Goal: Information Seeking & Learning: Find specific fact

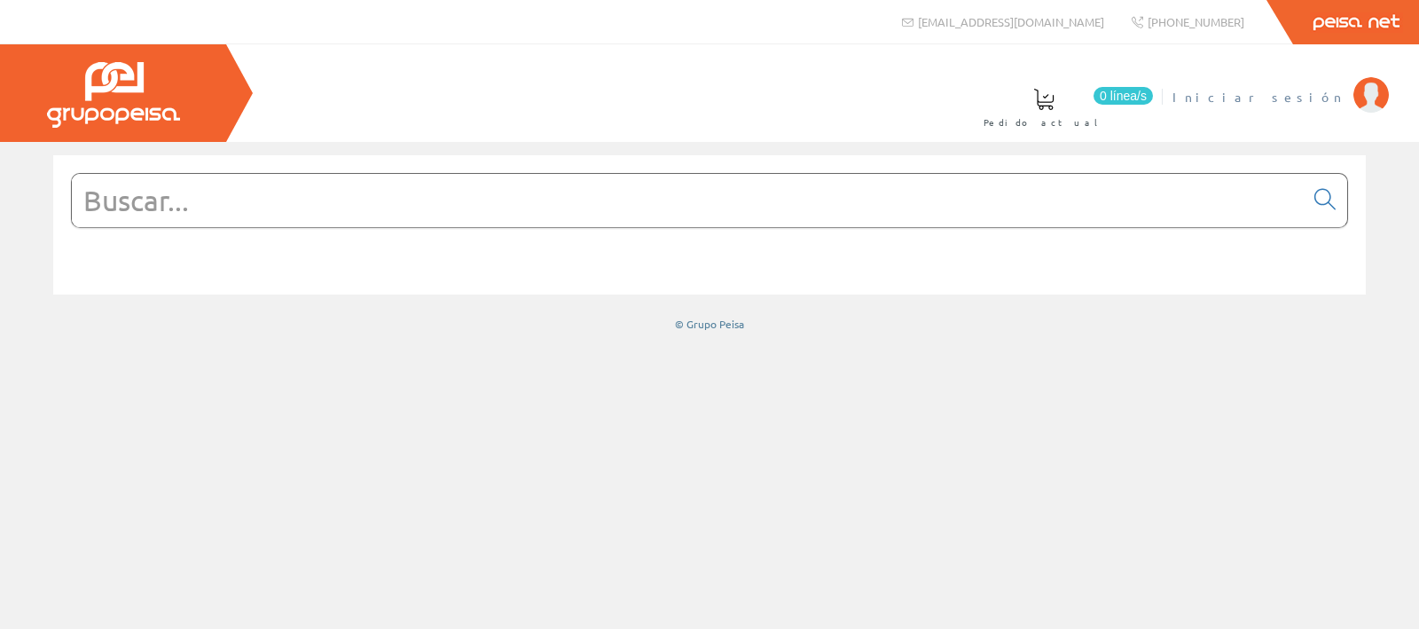
click at [1322, 94] on span "Iniciar sesión" at bounding box center [1258, 97] width 172 height 18
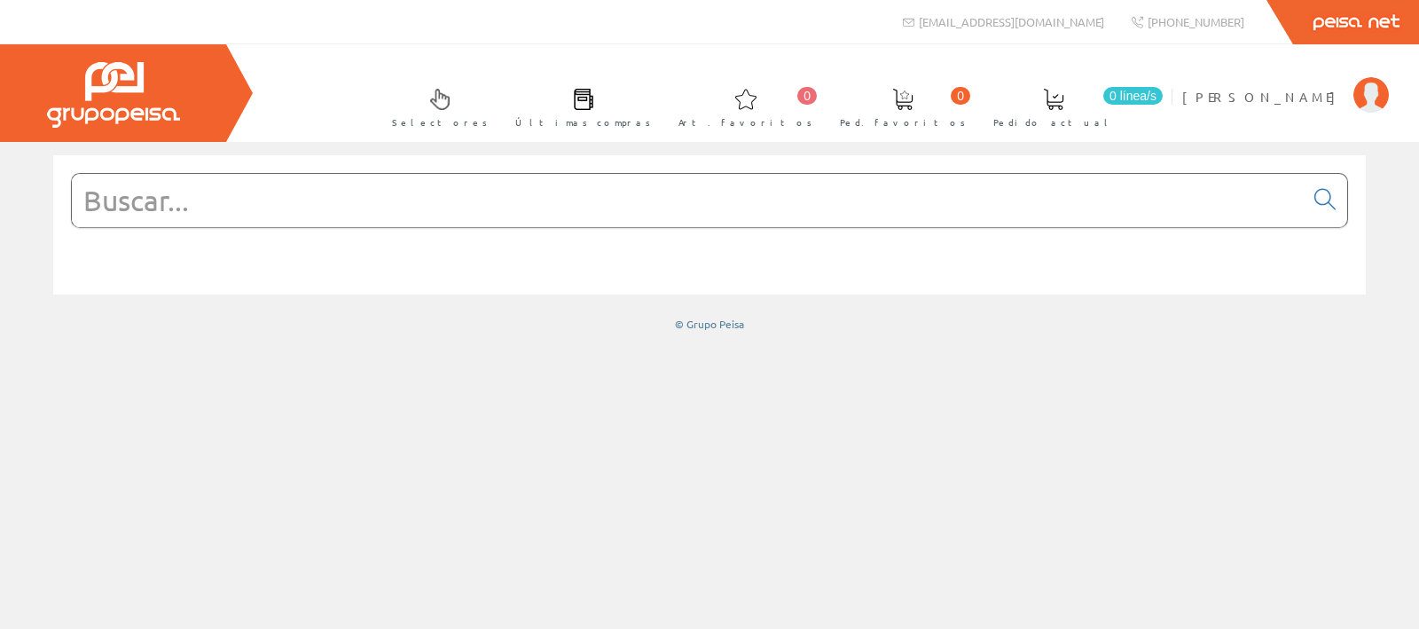
click at [526, 207] on input "text" at bounding box center [688, 200] width 1232 height 53
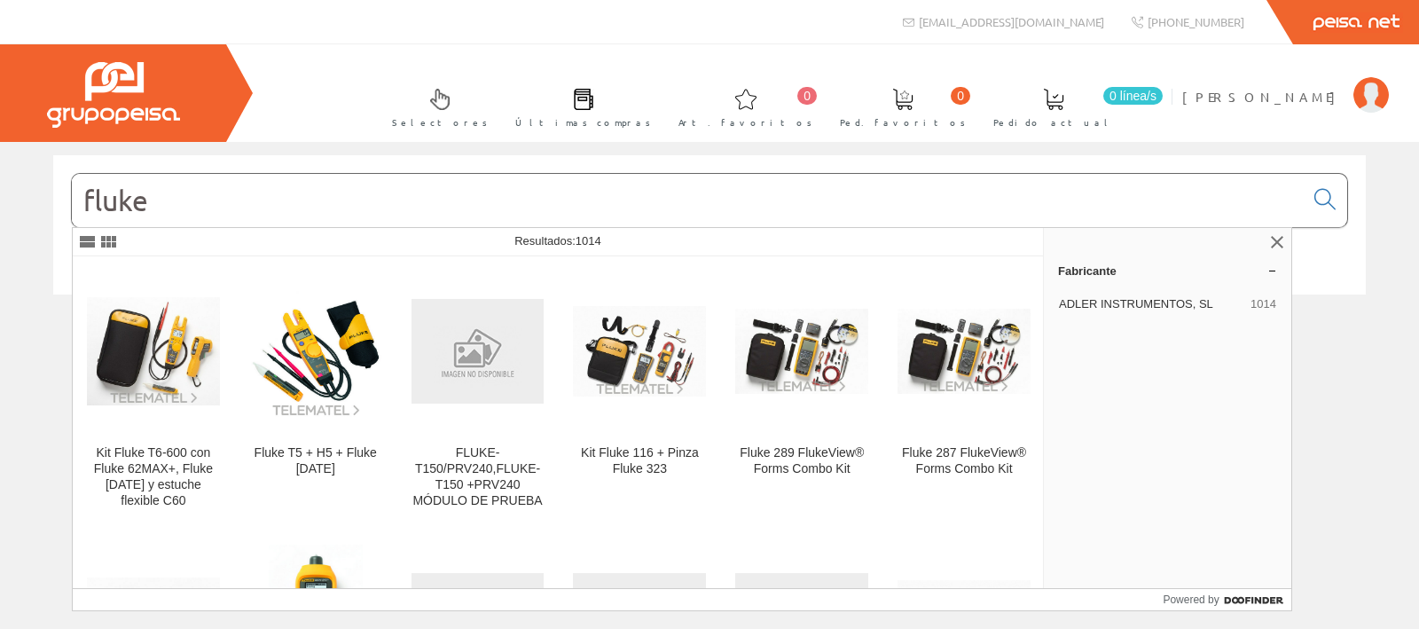
click at [525, 205] on input "fluke" at bounding box center [688, 200] width 1232 height 53
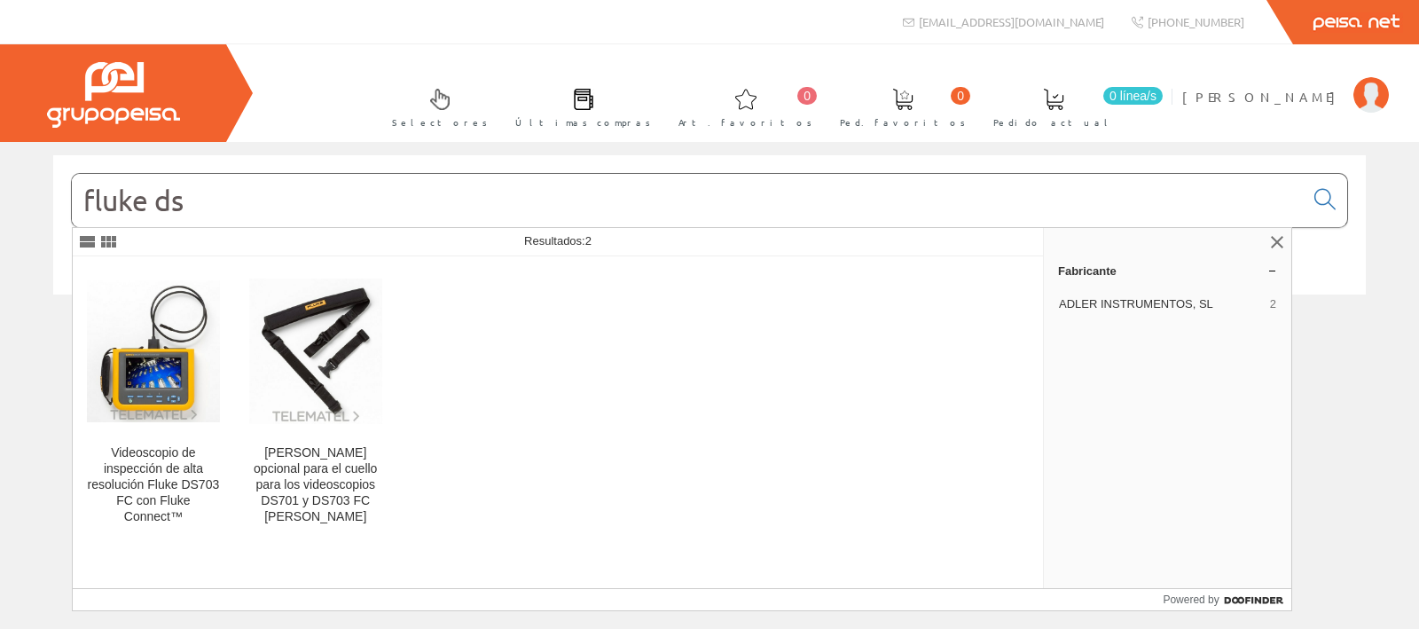
type input "fluke dsx"
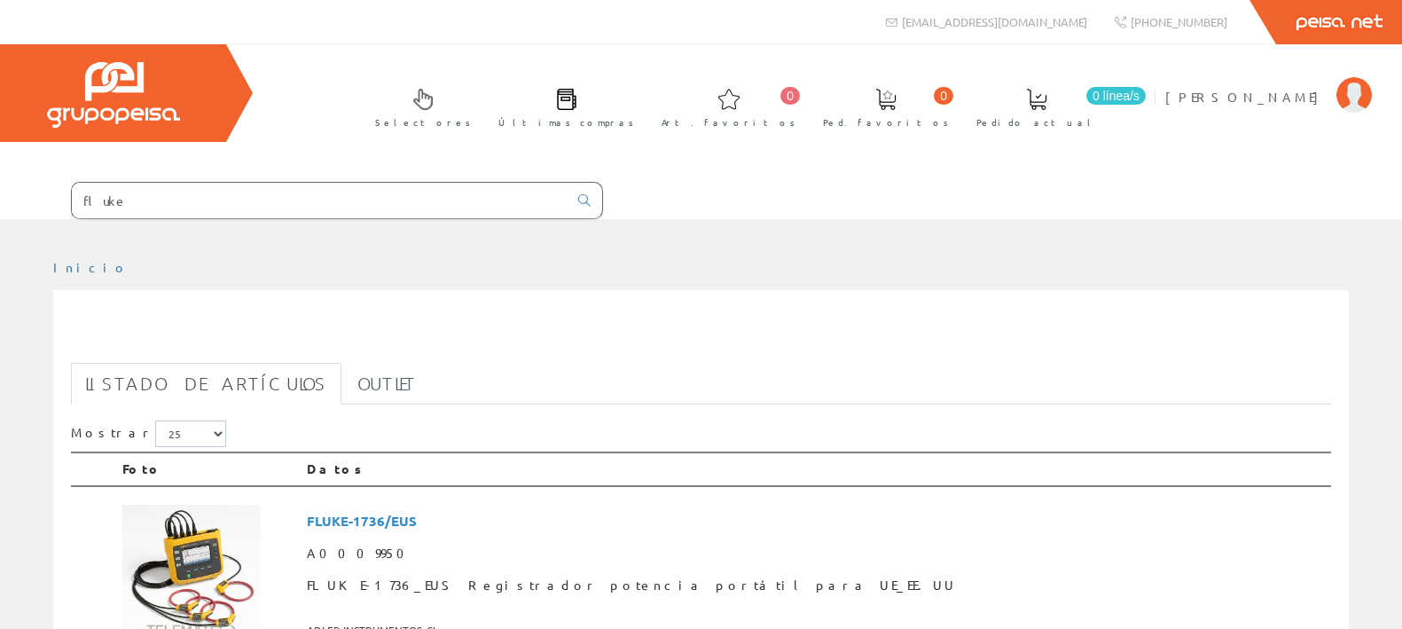
click at [240, 192] on input "fluke" at bounding box center [320, 200] width 496 height 35
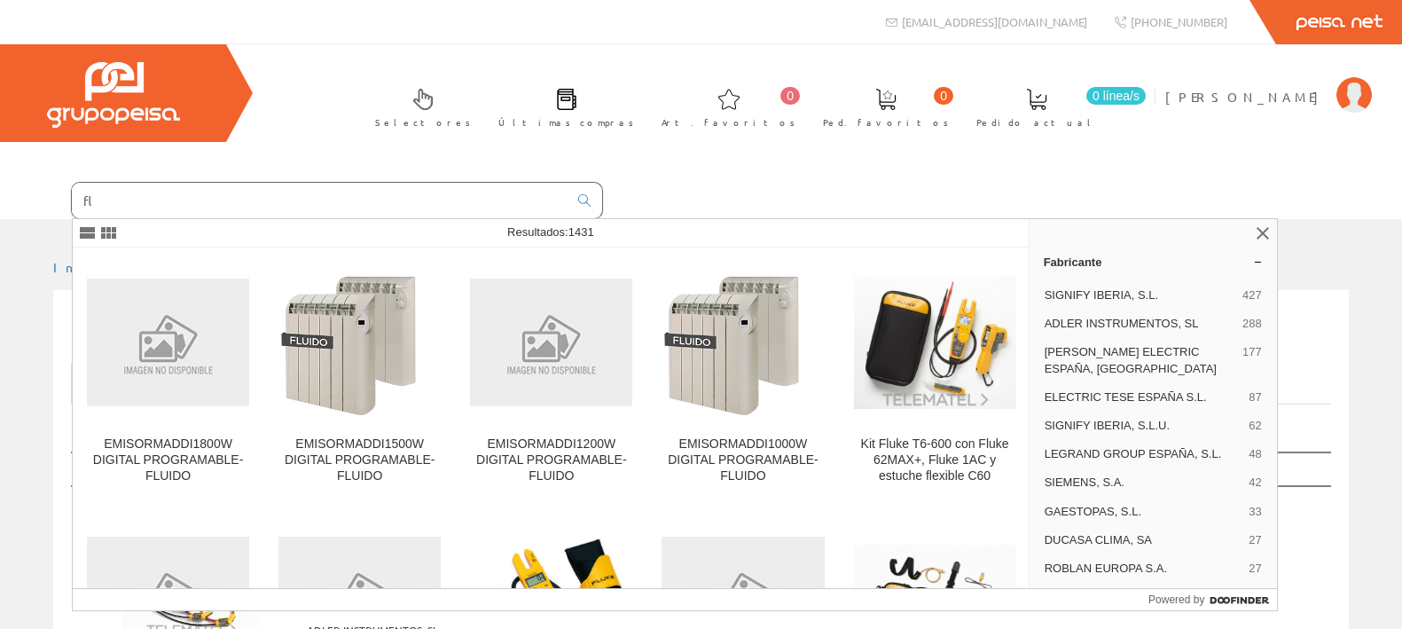
type input "f"
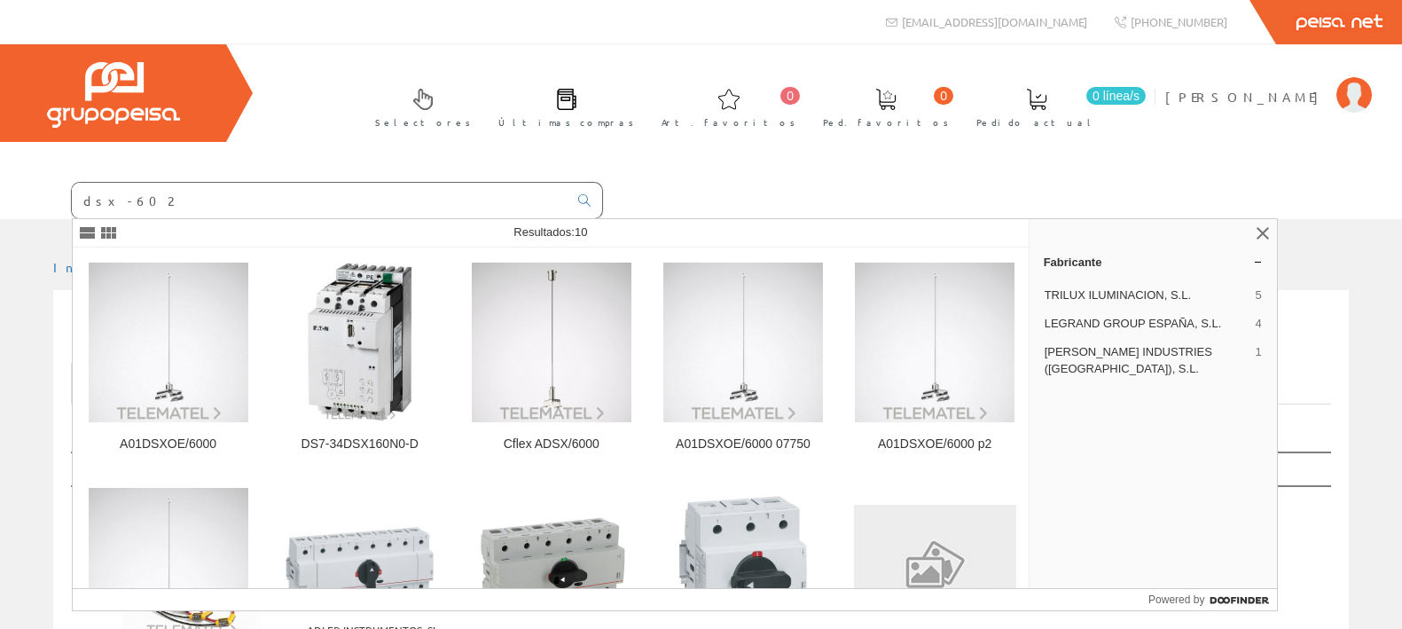
type input "dsx-602"
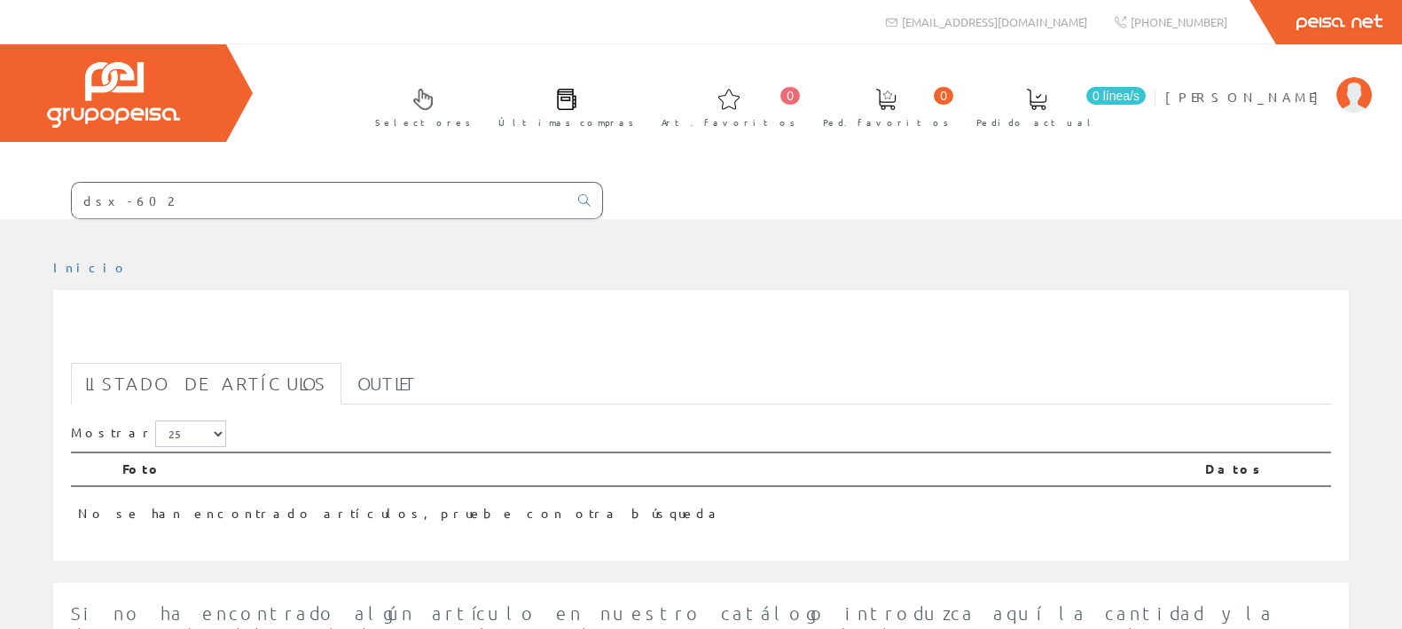
click at [309, 204] on input "dsx-602" at bounding box center [320, 200] width 496 height 35
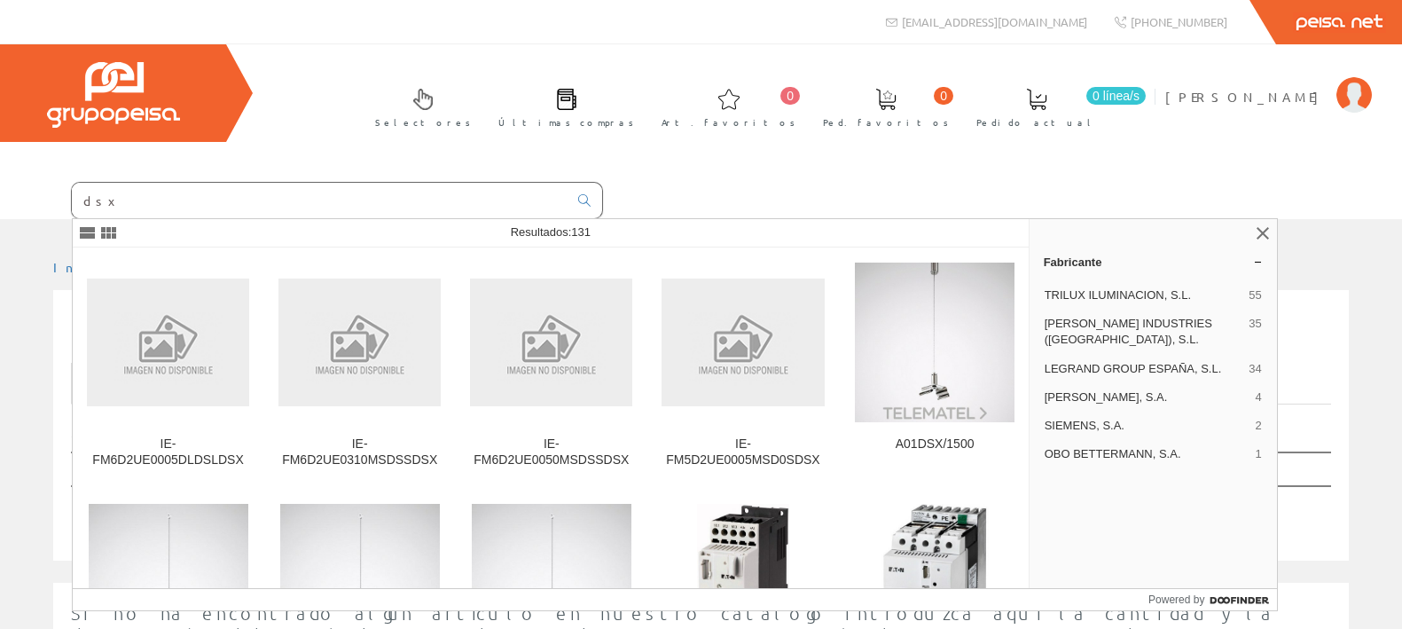
click at [289, 205] on input "dsx" at bounding box center [320, 200] width 496 height 35
click at [128, 202] on input "dsx" at bounding box center [320, 200] width 496 height 35
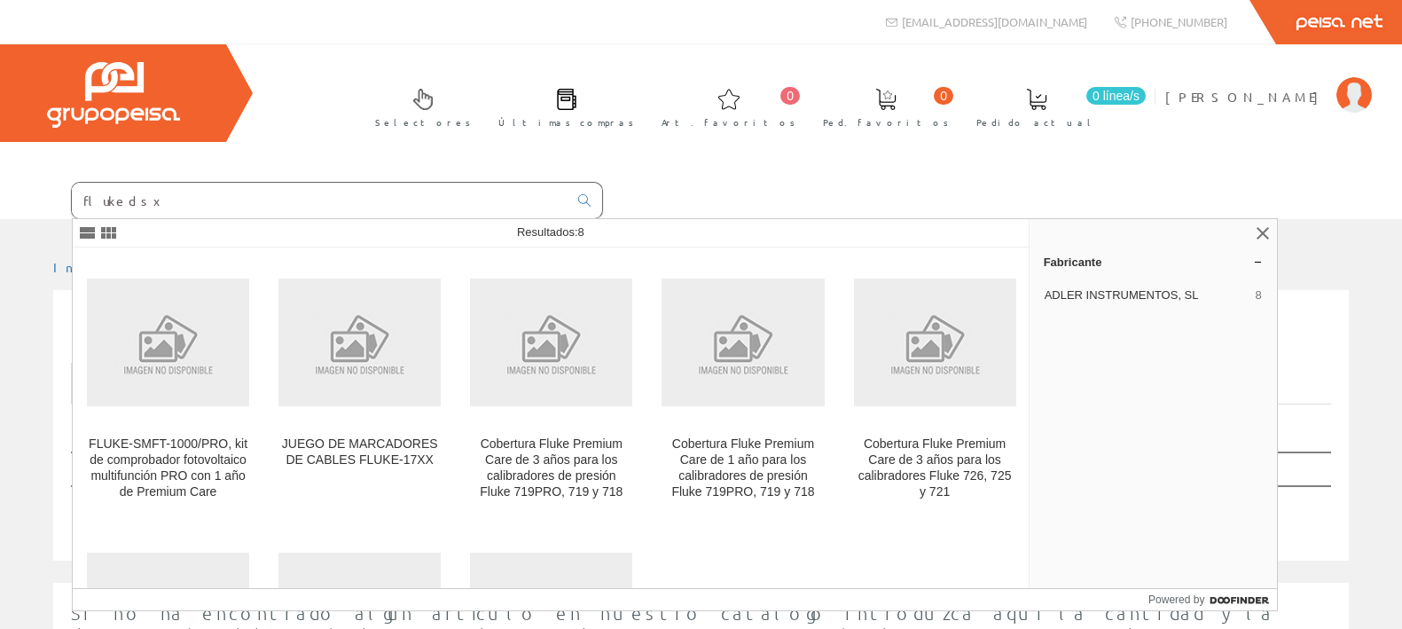
type input "fluke dsx"
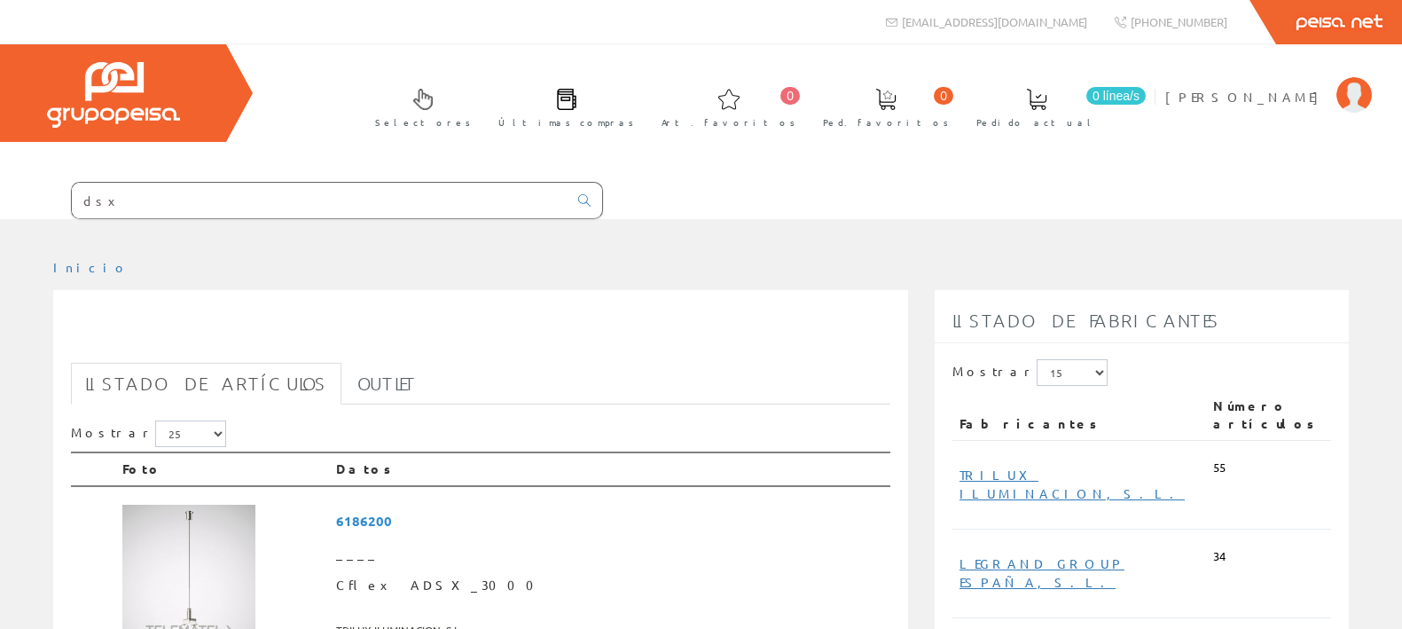
drag, startPoint x: 156, startPoint y: 197, endPoint x: 9, endPoint y: 203, distance: 147.4
click at [9, 203] on form "dsx" at bounding box center [301, 200] width 603 height 37
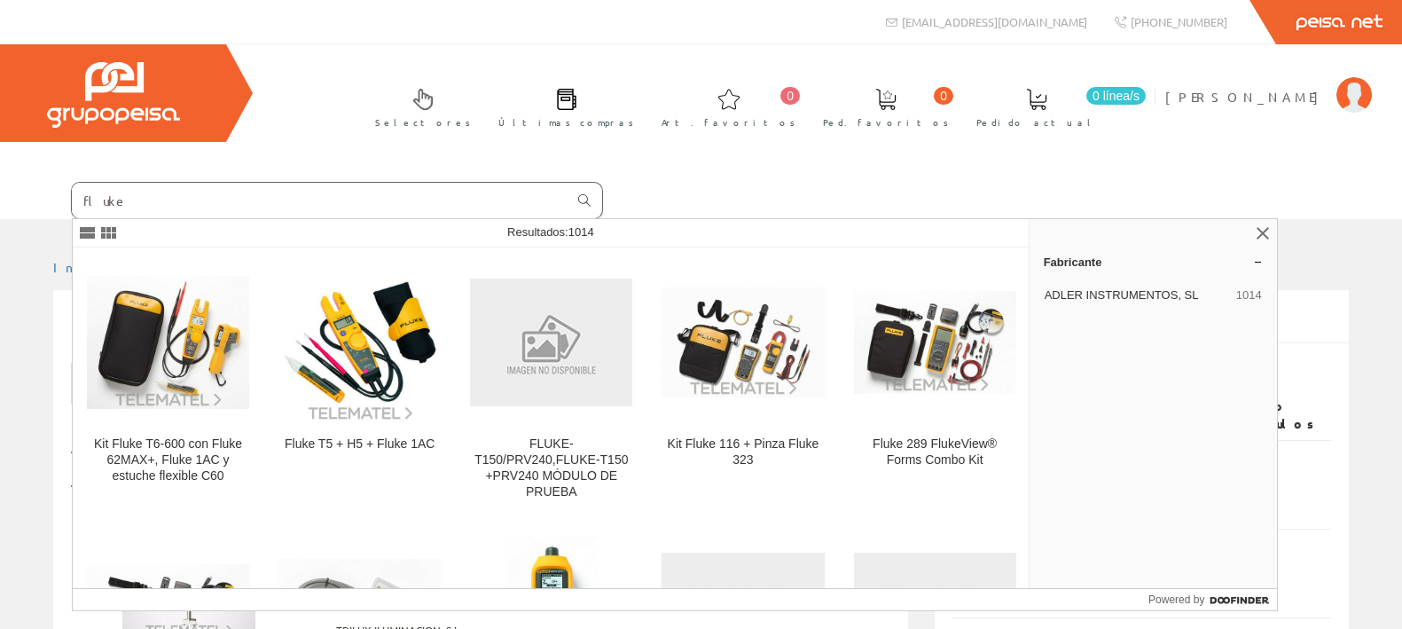
type input "fluke"
click at [586, 198] on icon at bounding box center [584, 200] width 12 height 12
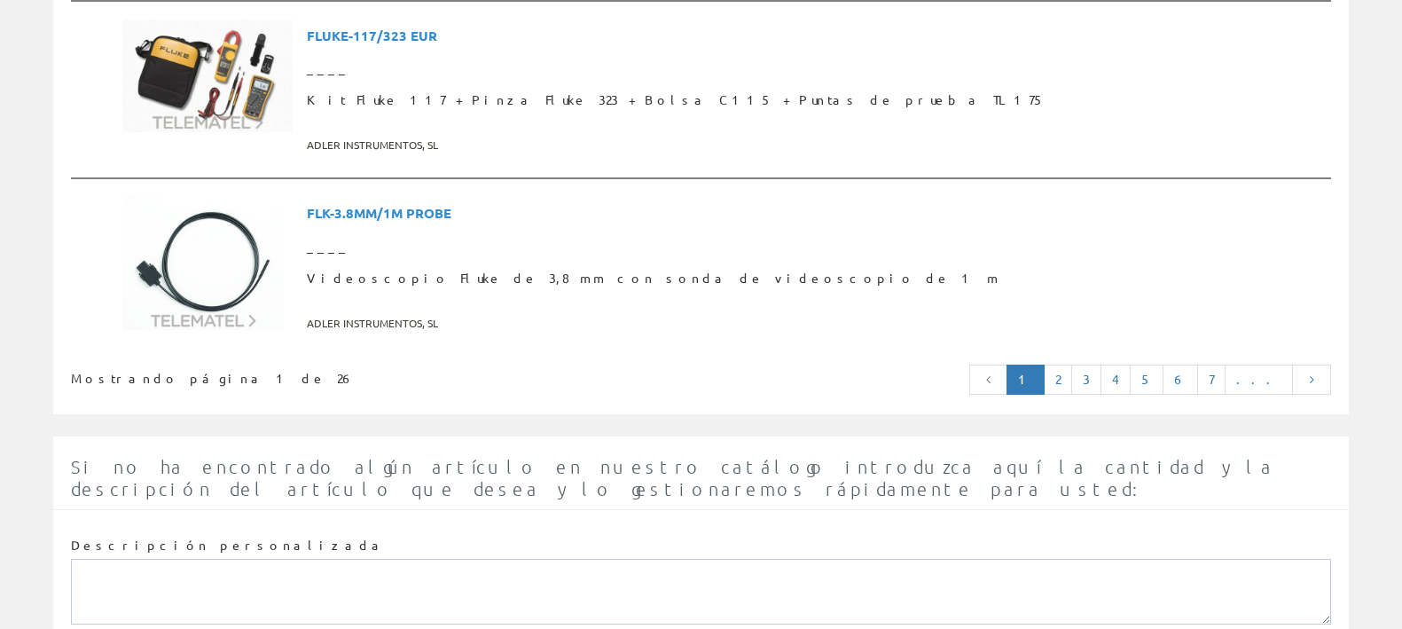
scroll to position [4565, 0]
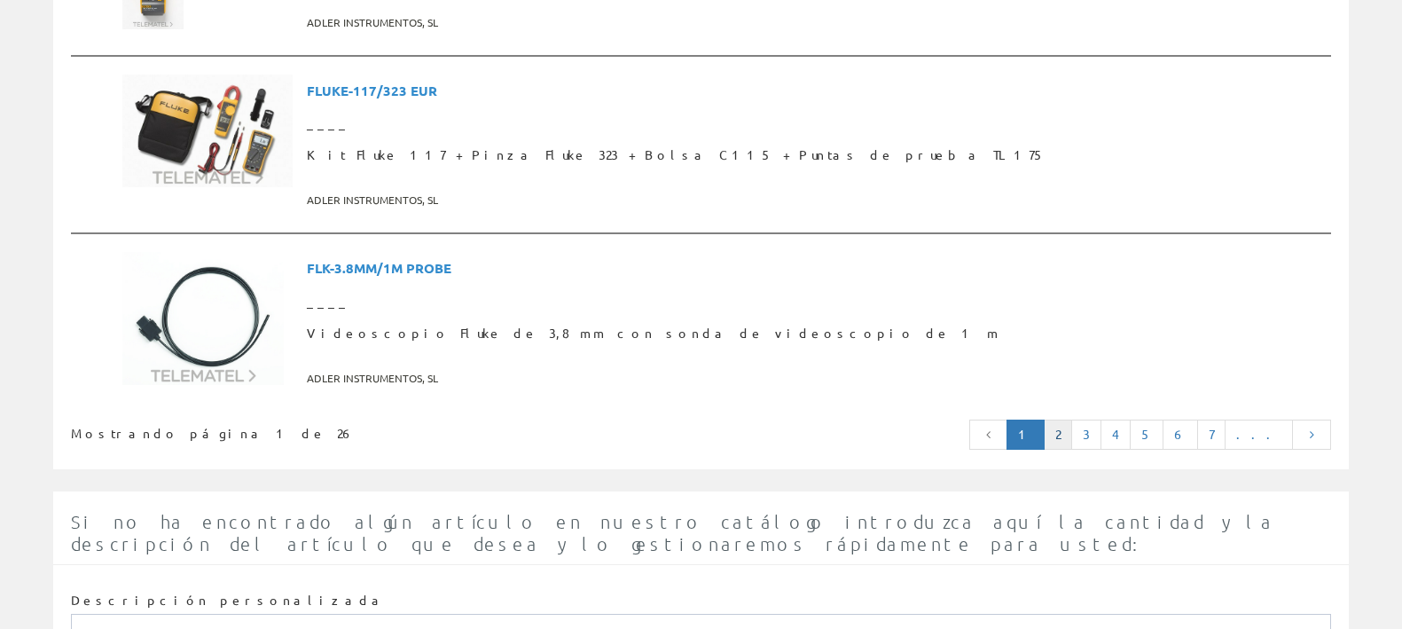
click at [1072, 419] on link "2" at bounding box center [1058, 434] width 28 height 30
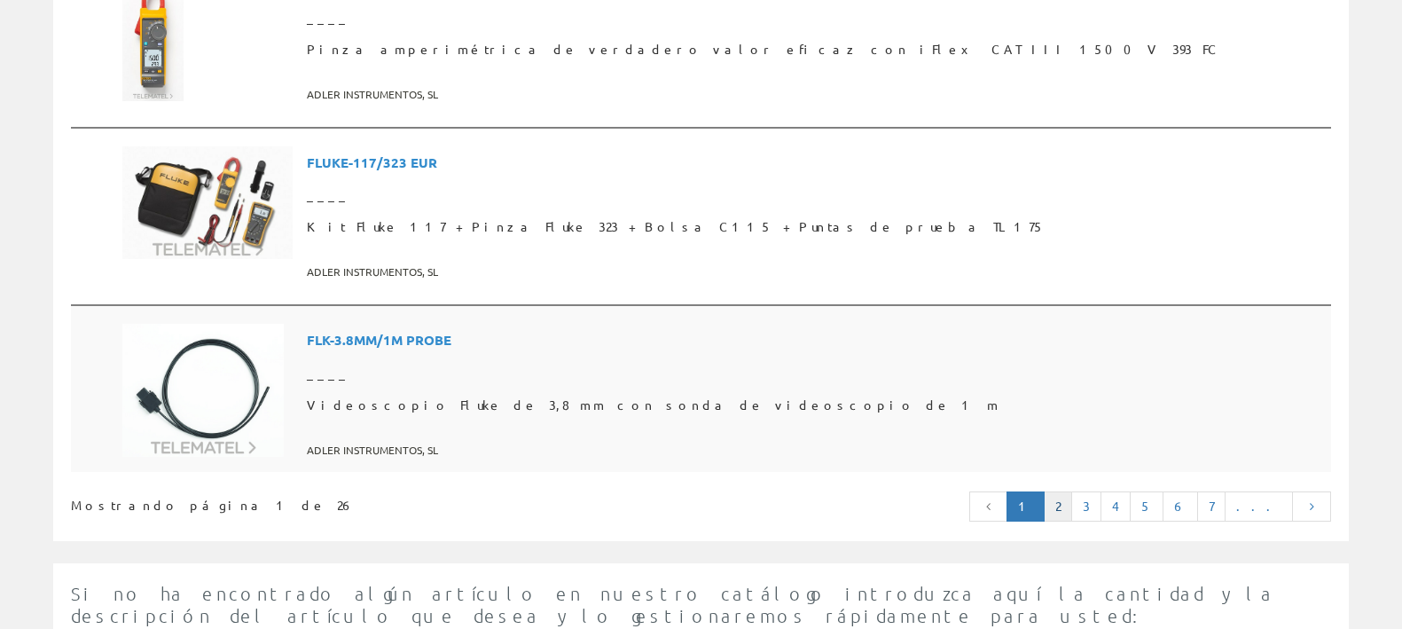
scroll to position [4454, 0]
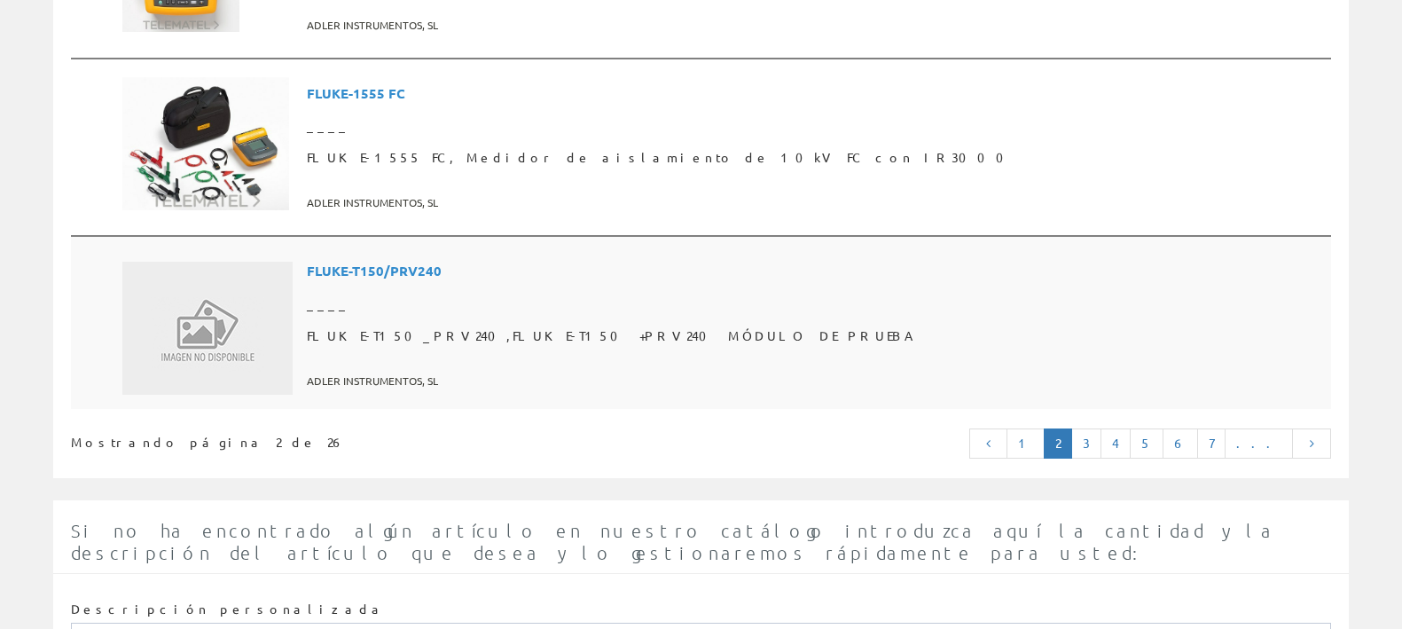
scroll to position [4545, 0]
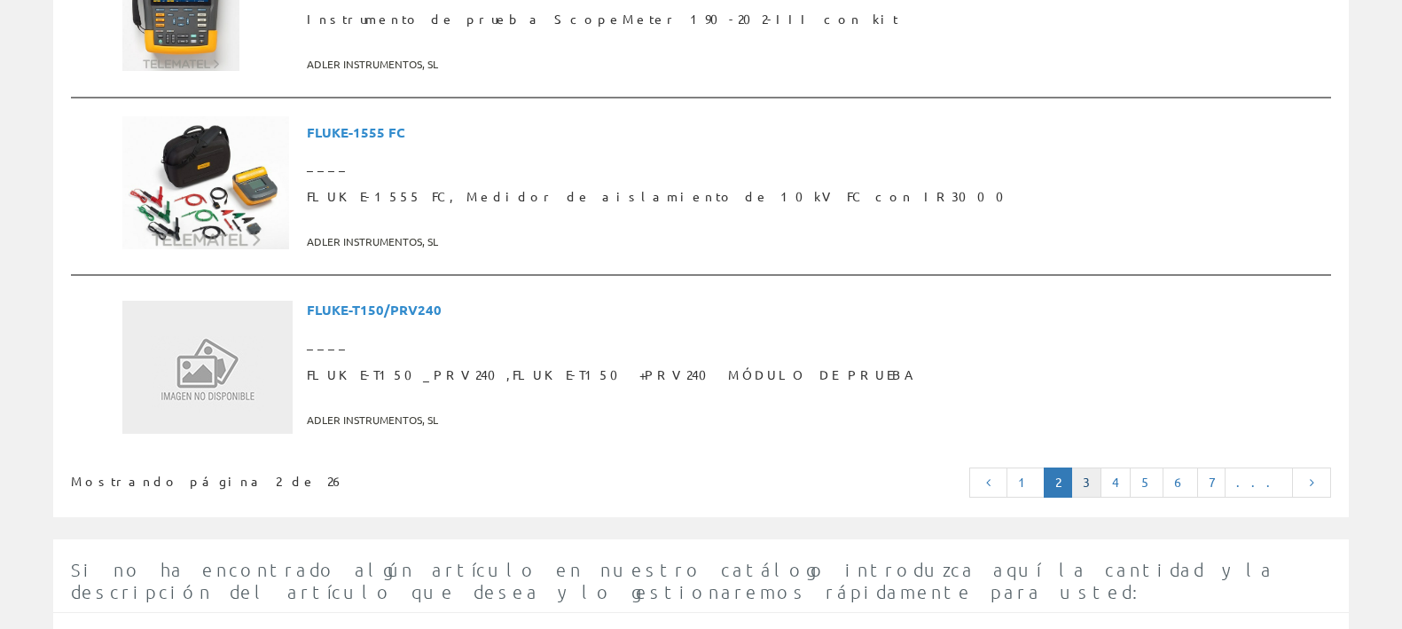
click at [1102, 467] on link "3" at bounding box center [1086, 482] width 30 height 30
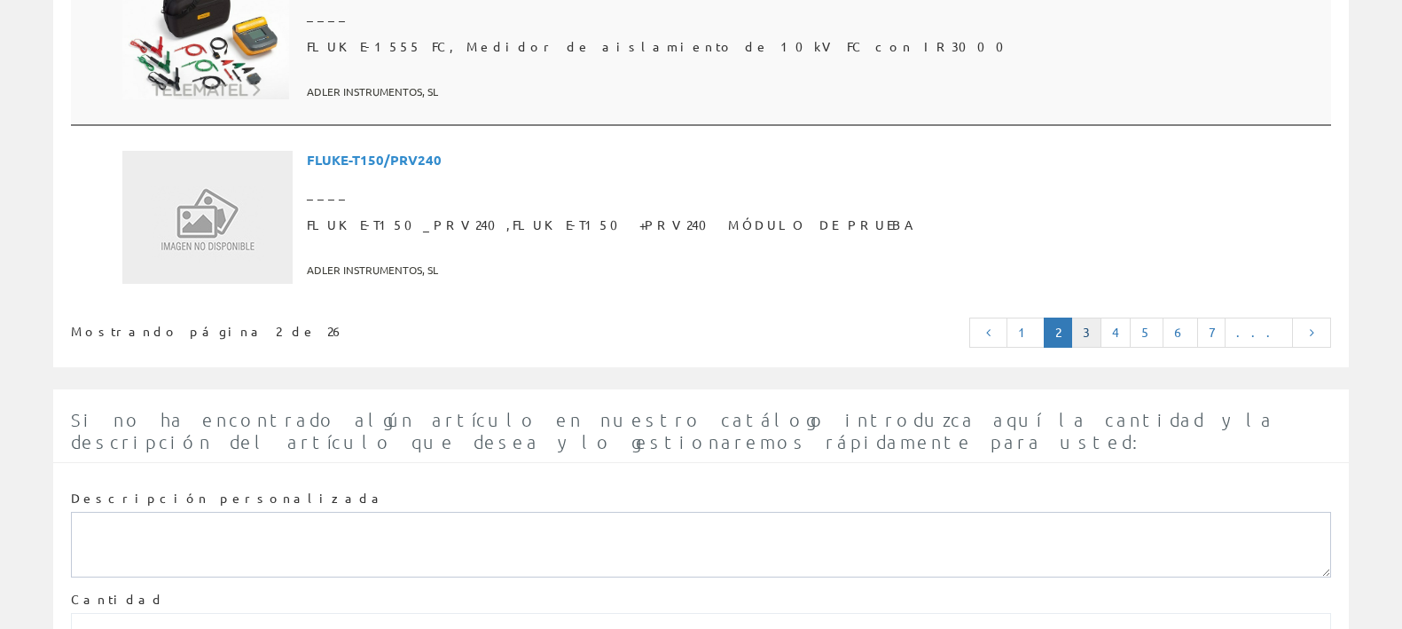
scroll to position [4656, 0]
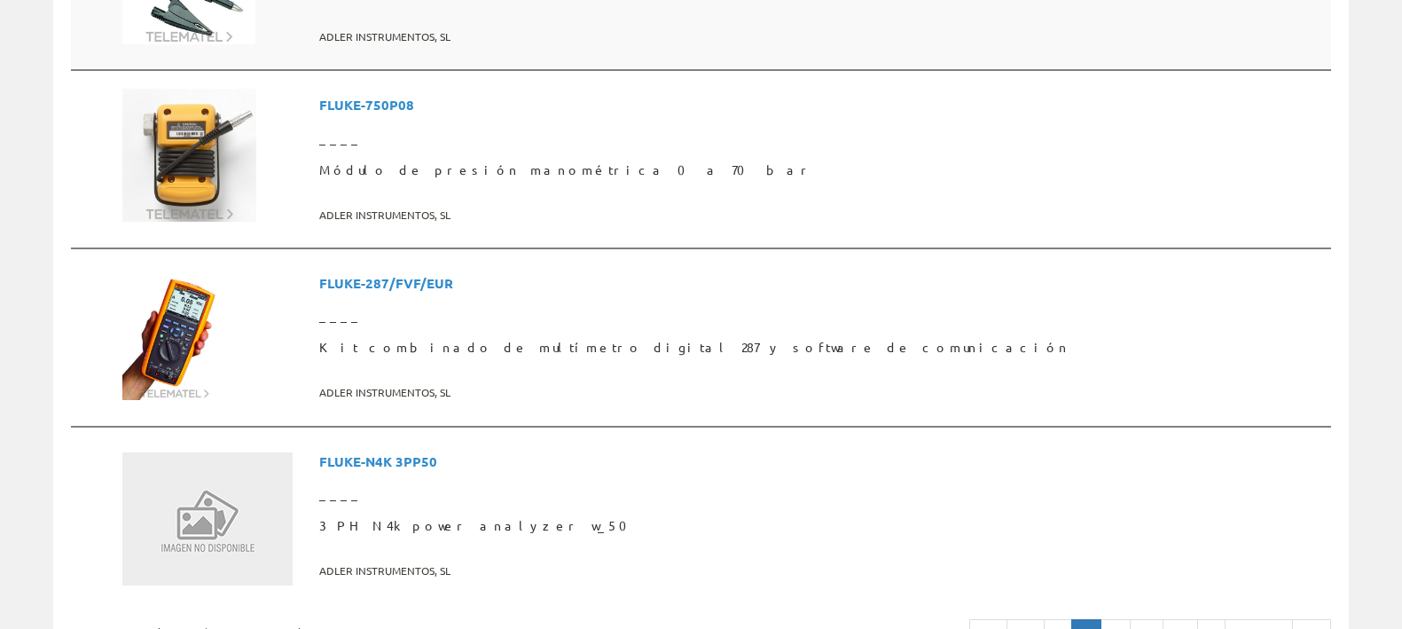
scroll to position [4434, 0]
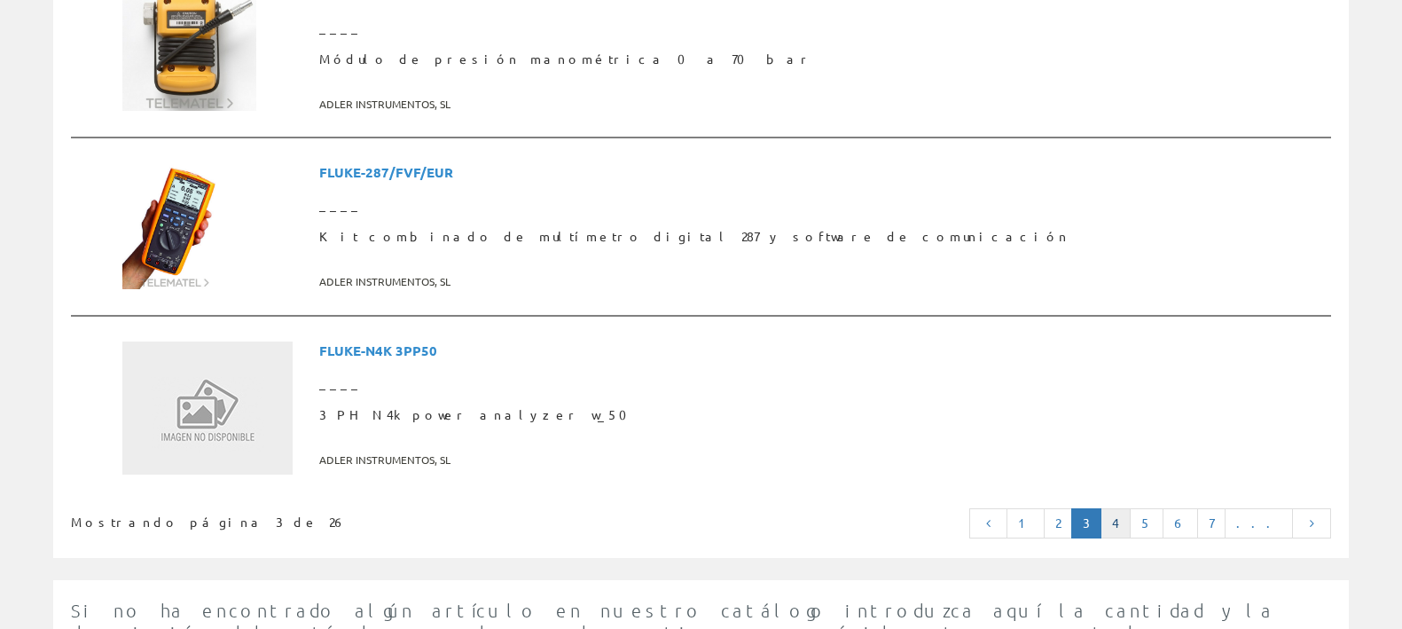
click at [1131, 526] on link "4" at bounding box center [1116, 523] width 30 height 30
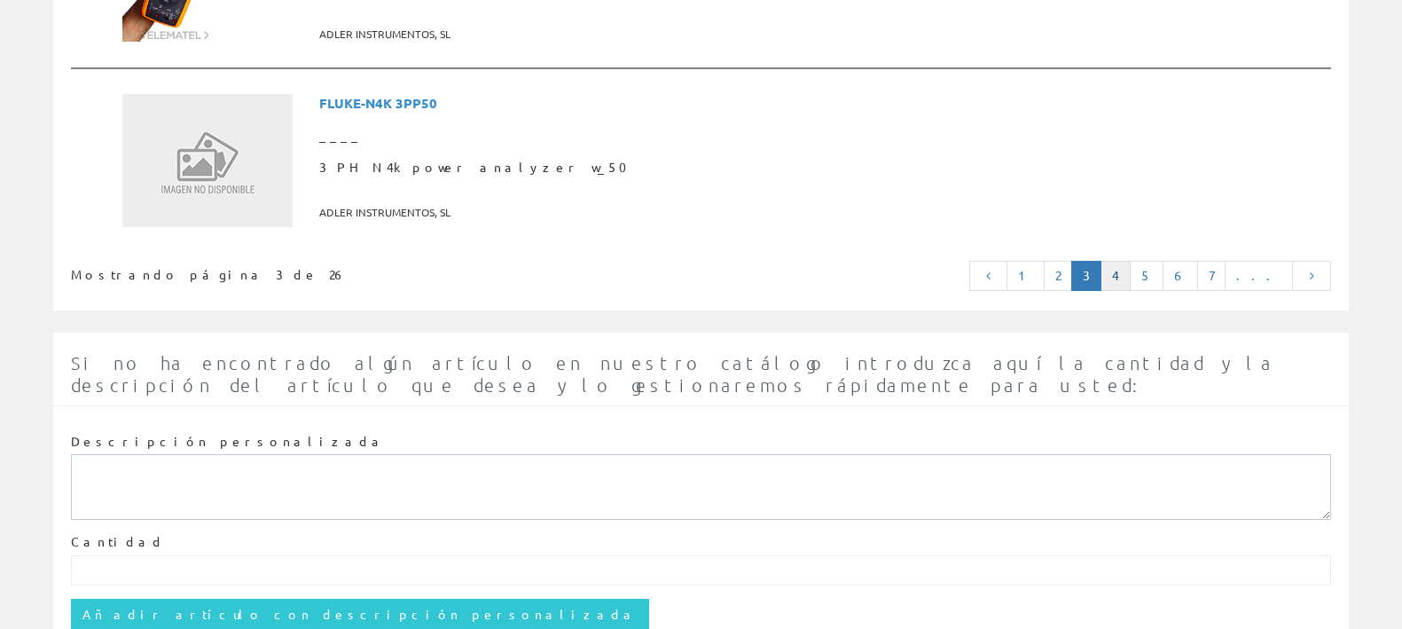
scroll to position [4763, 0]
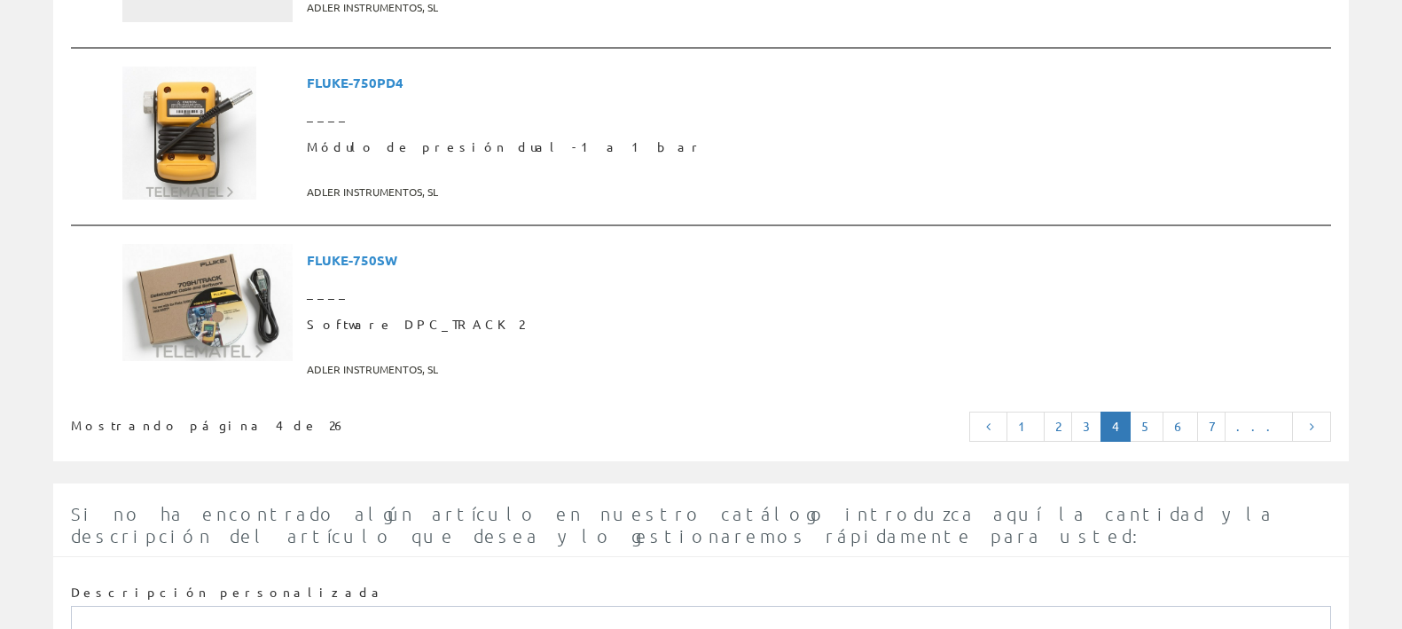
scroll to position [4755, 0]
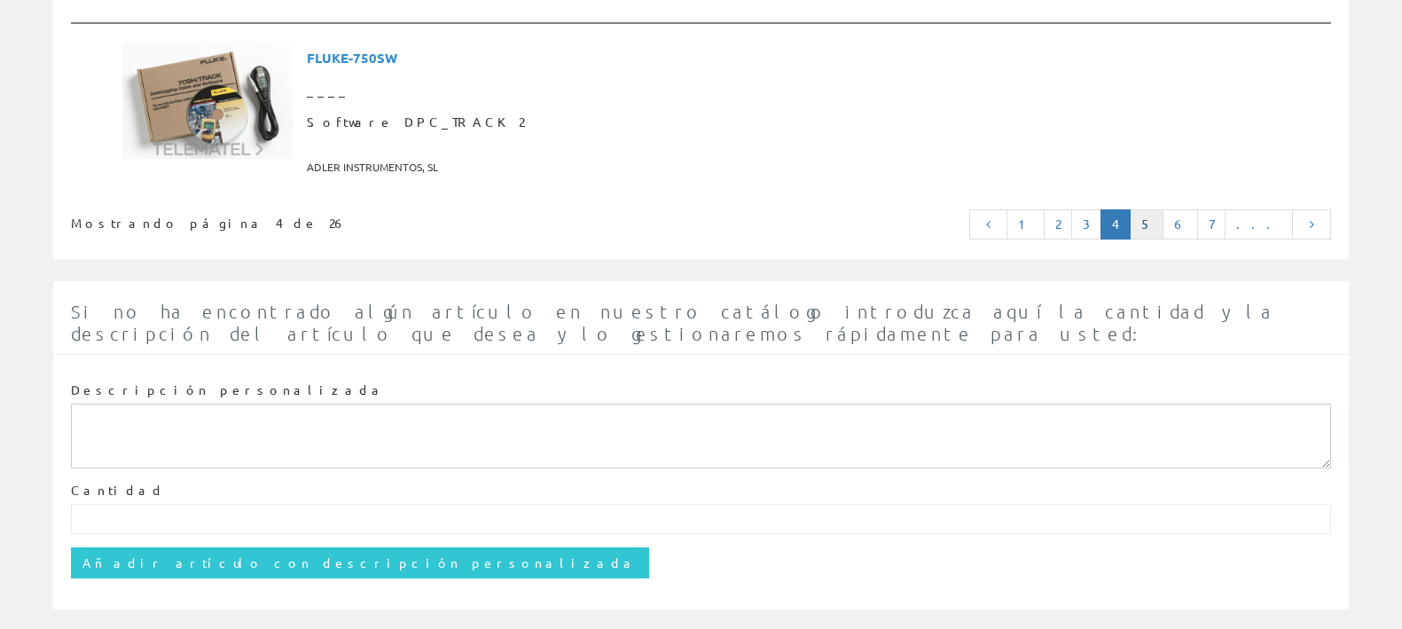
click at [1164, 209] on link "5" at bounding box center [1147, 224] width 34 height 30
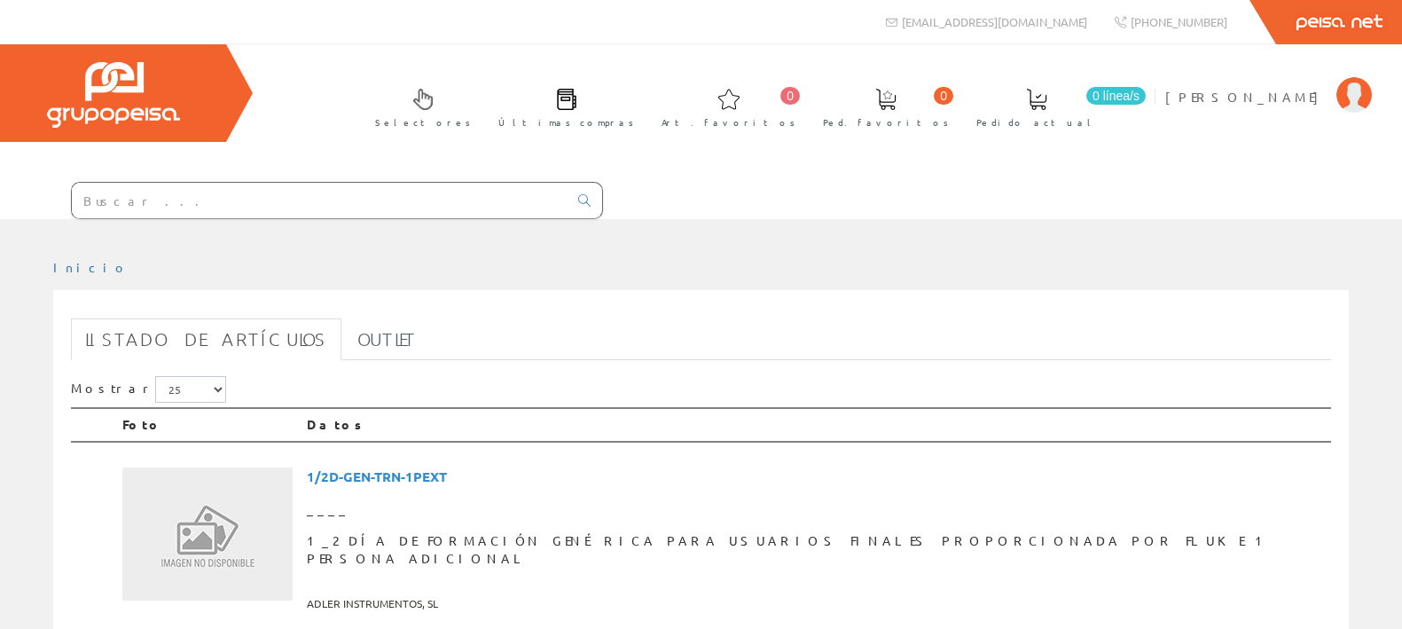
click at [396, 189] on input "text" at bounding box center [320, 200] width 496 height 35
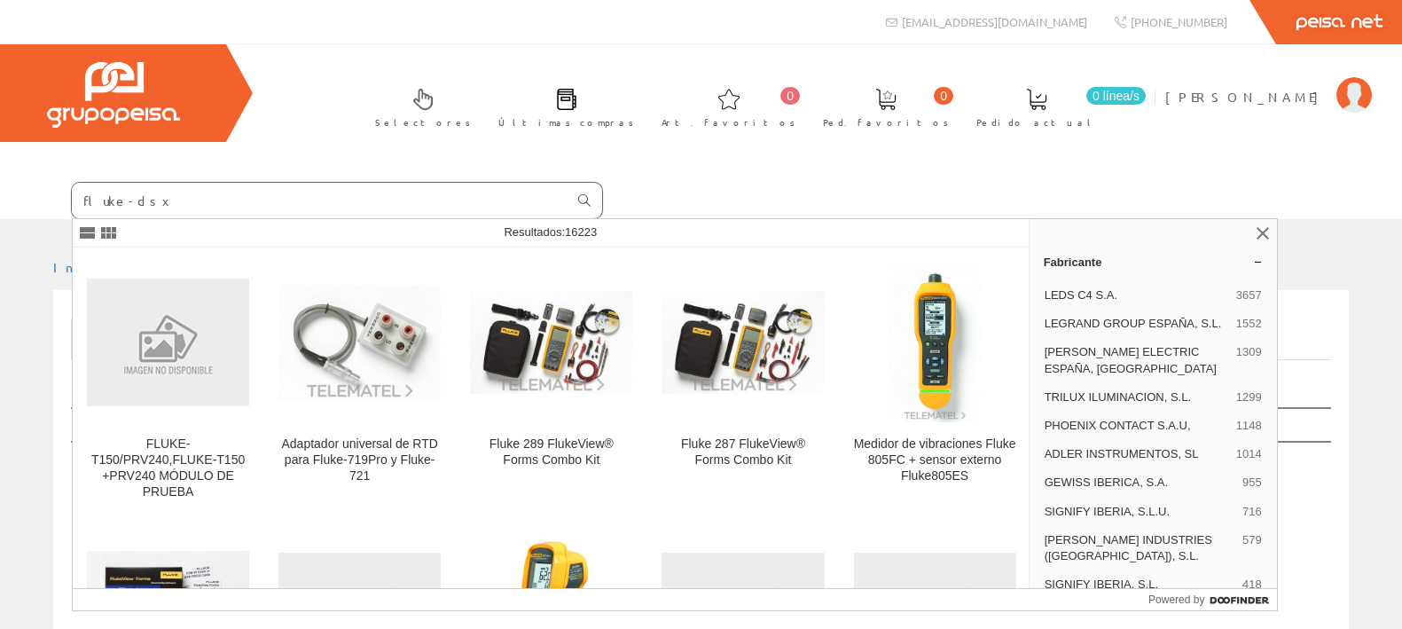
type input "fluke-dsx"
click at [584, 196] on icon at bounding box center [584, 200] width 12 height 12
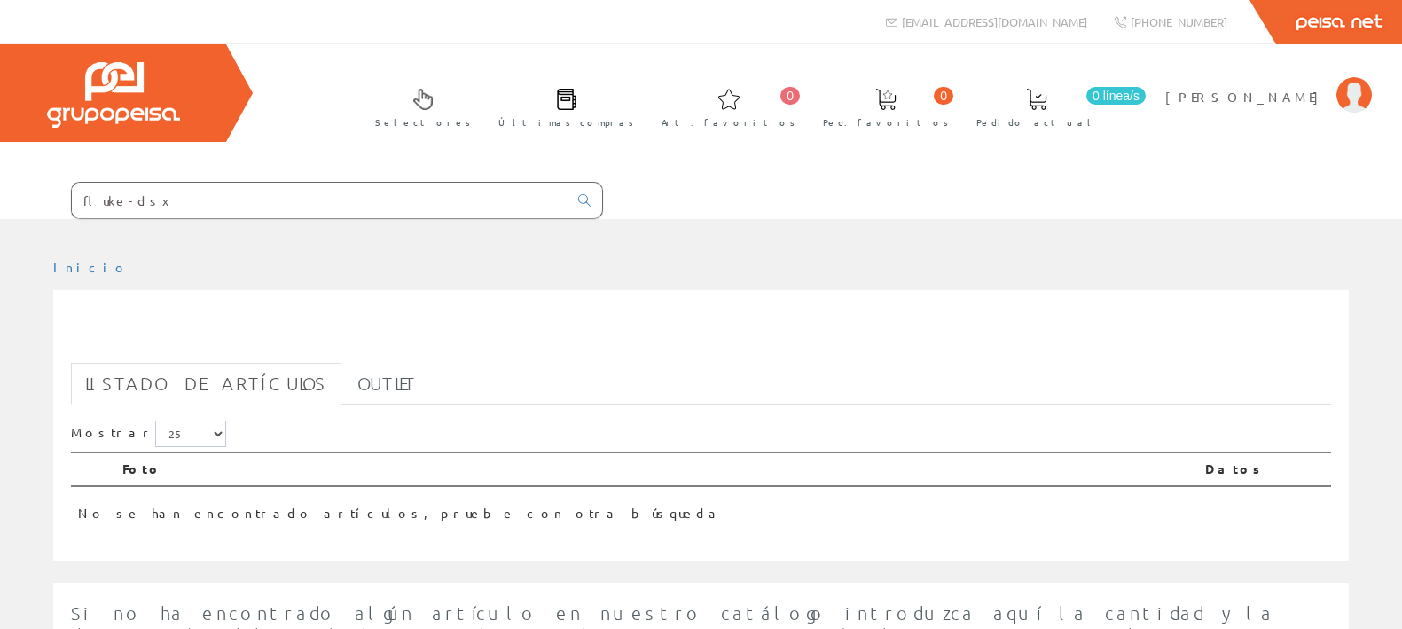
click at [512, 194] on input "fluke-dsx" at bounding box center [320, 200] width 496 height 35
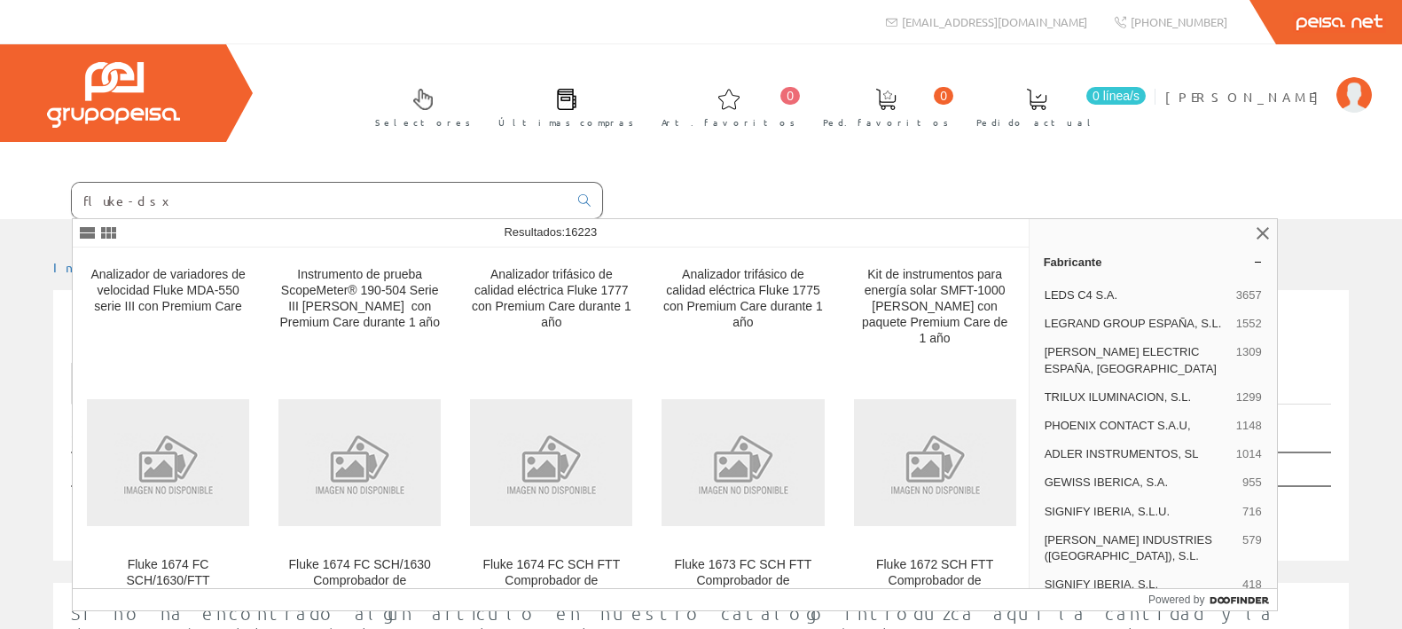
scroll to position [13169, 0]
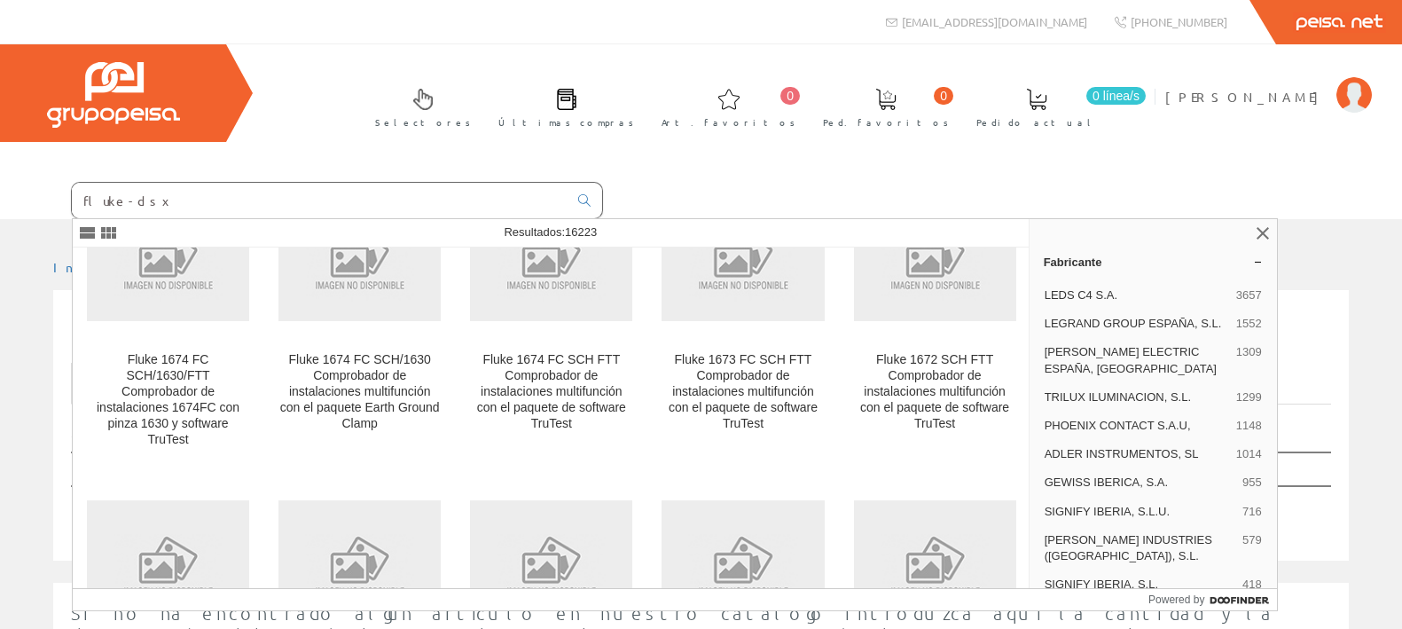
drag, startPoint x: 145, startPoint y: 199, endPoint x: 35, endPoint y: 193, distance: 110.1
click at [35, 193] on form "fluke-dsx" at bounding box center [301, 200] width 603 height 37
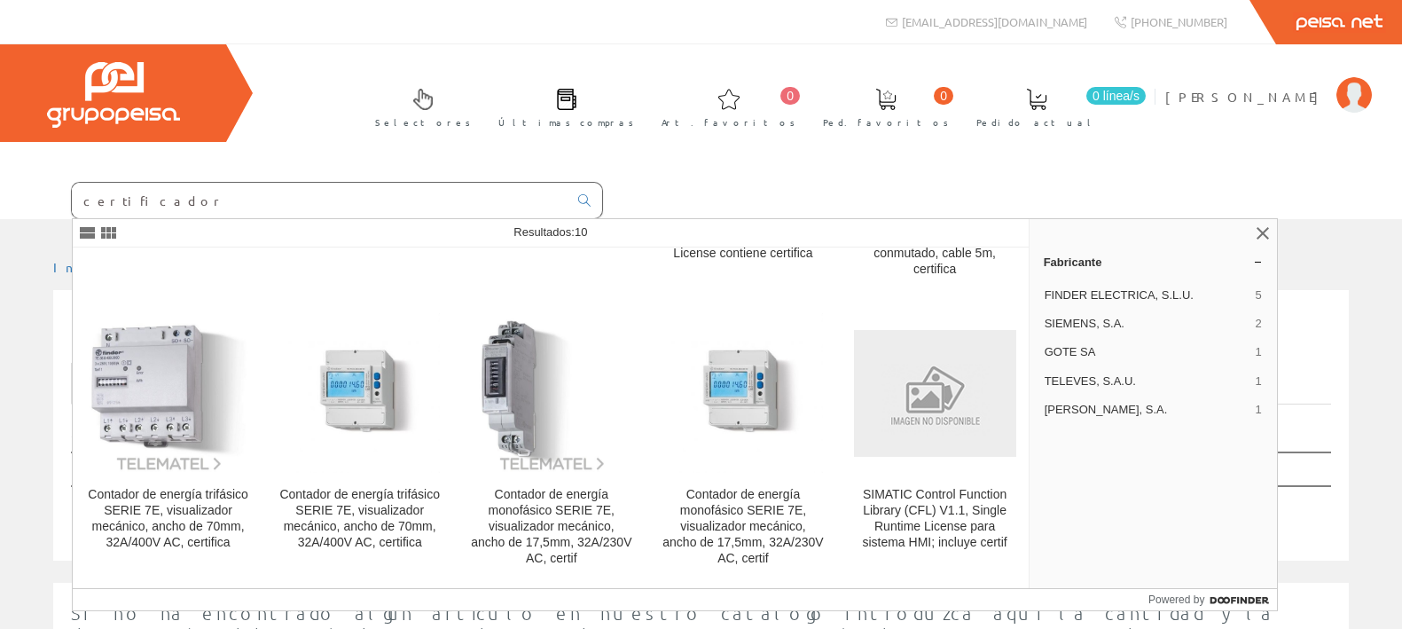
click at [171, 198] on input "certificador" at bounding box center [320, 200] width 496 height 35
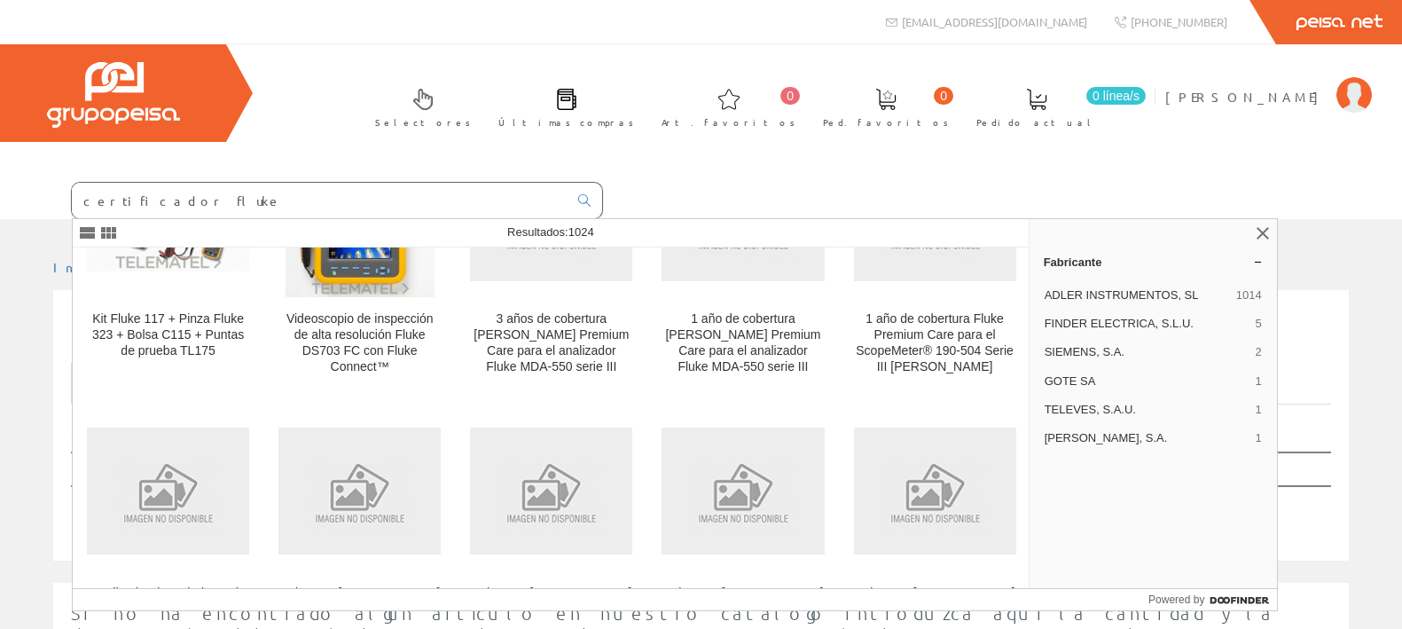
scroll to position [1109, 0]
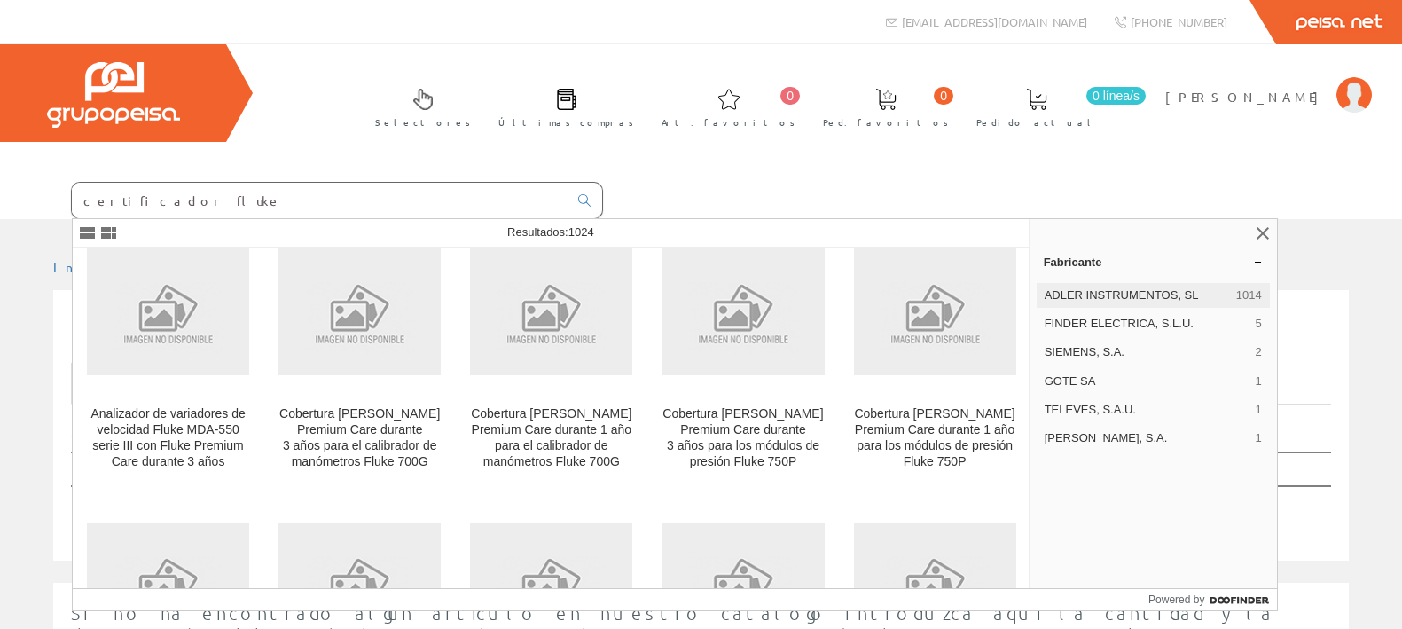
type input "certificador fluke"
click at [1123, 295] on span "ADLER INSTRUMENTOS, SL" at bounding box center [1137, 295] width 184 height 16
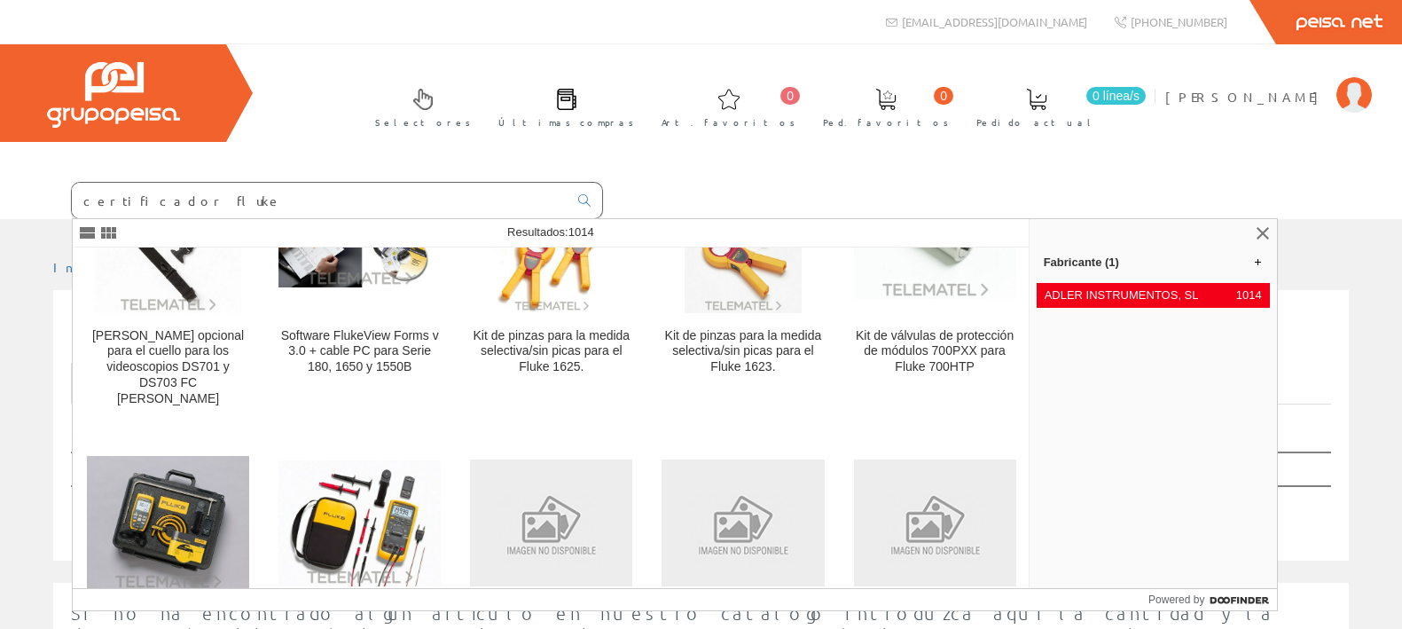
scroll to position [10508, 0]
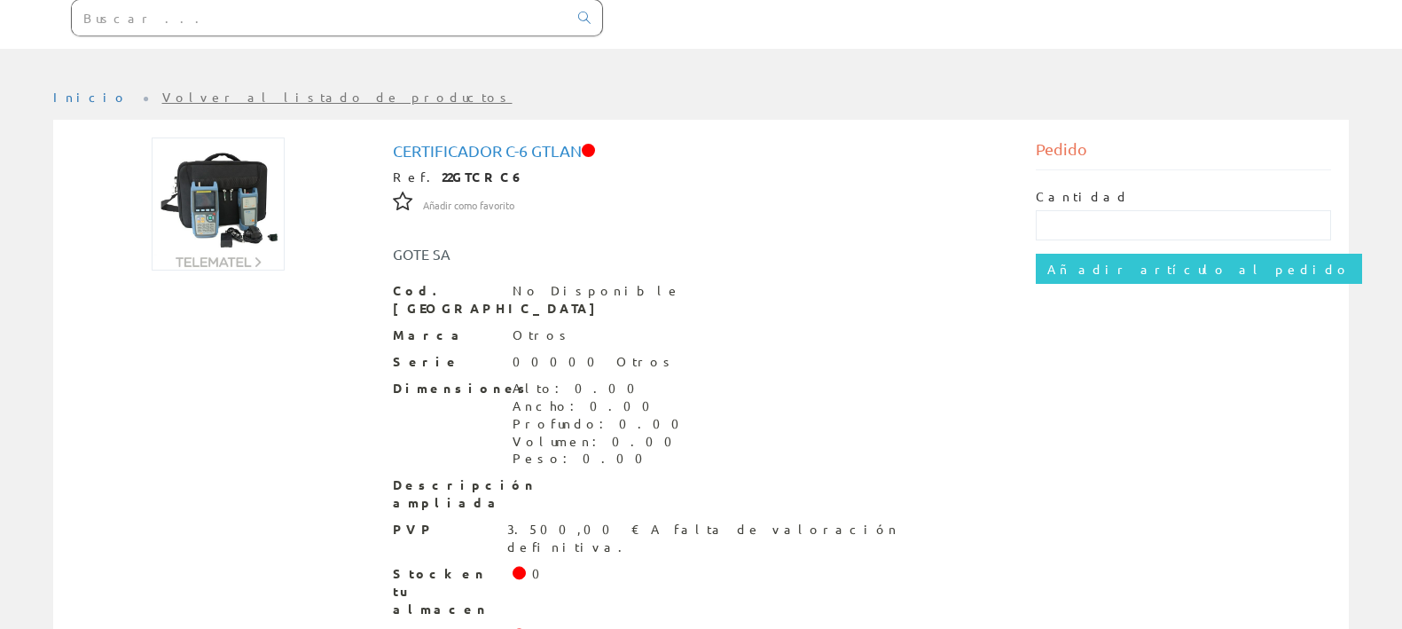
scroll to position [222, 0]
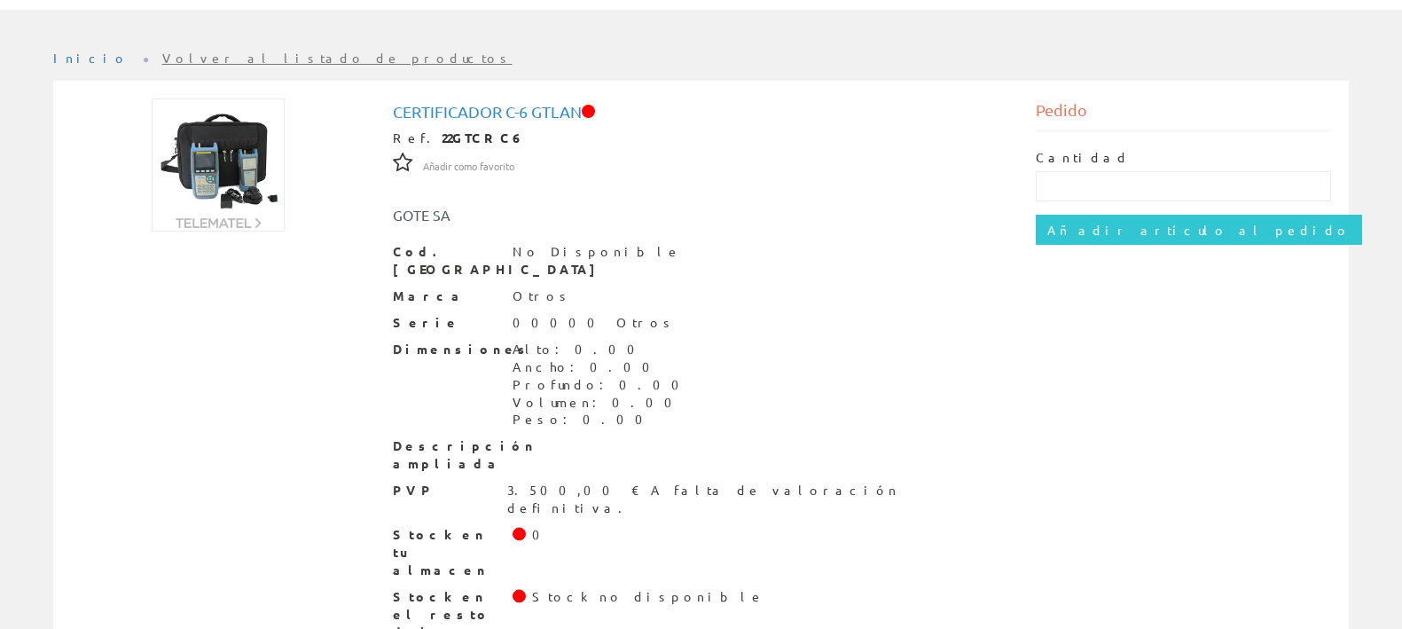
click at [226, 169] on img at bounding box center [218, 164] width 133 height 133
click at [442, 111] on h1 "CERTIFICADOR C-6 gtlan" at bounding box center [701, 112] width 617 height 18
